Goal: Obtain resource: Download file/media

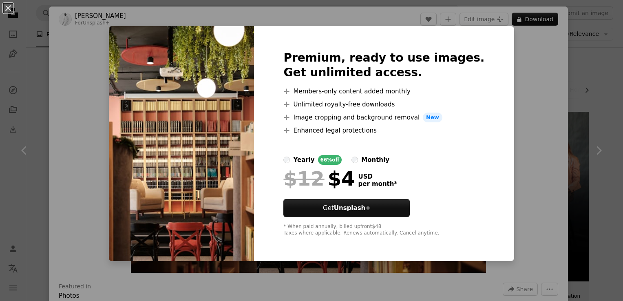
scroll to position [488, 0]
